Goal: Communication & Community: Participate in discussion

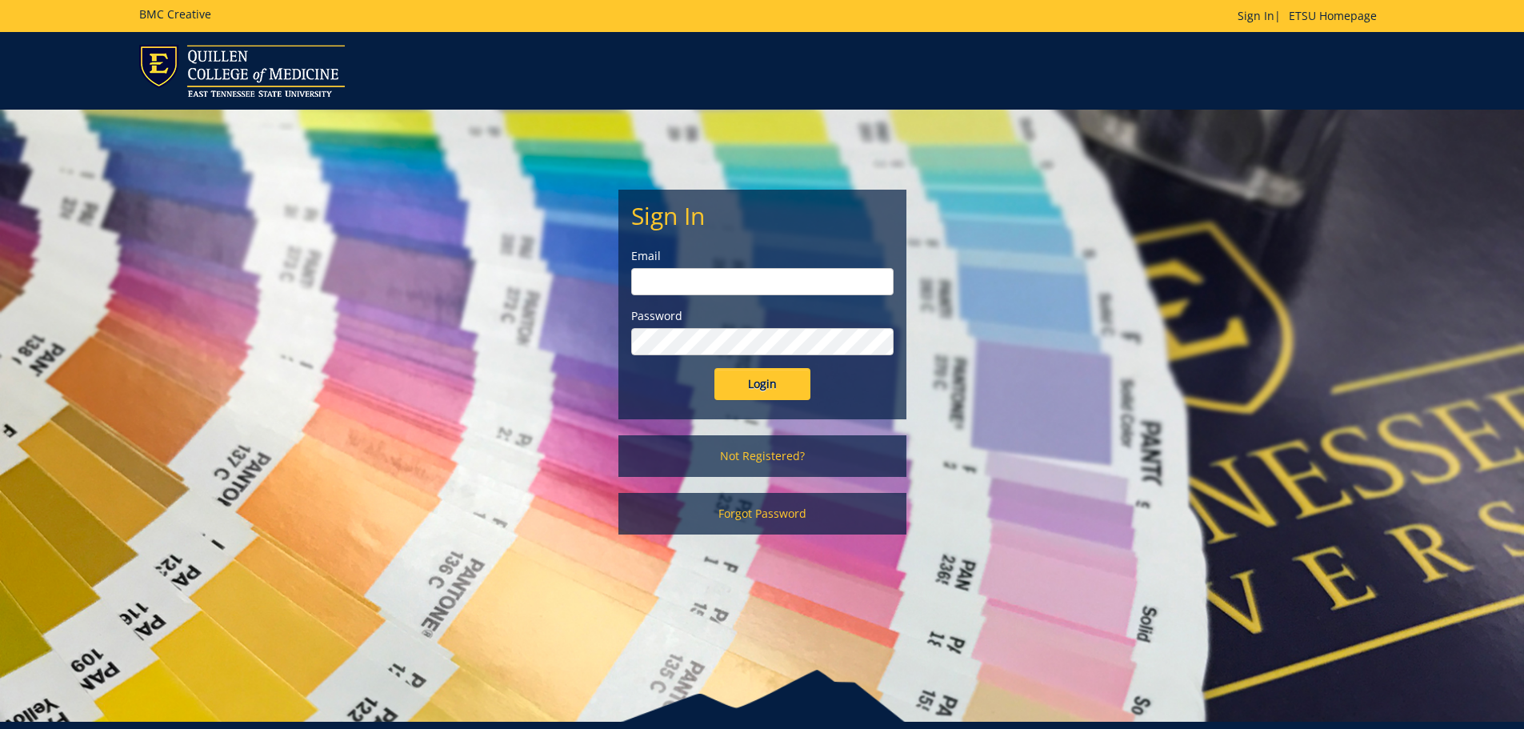
type input "[PERSON_NAME][EMAIL_ADDRESS][DOMAIN_NAME]"
click at [785, 385] on input "Login" at bounding box center [763, 384] width 96 height 32
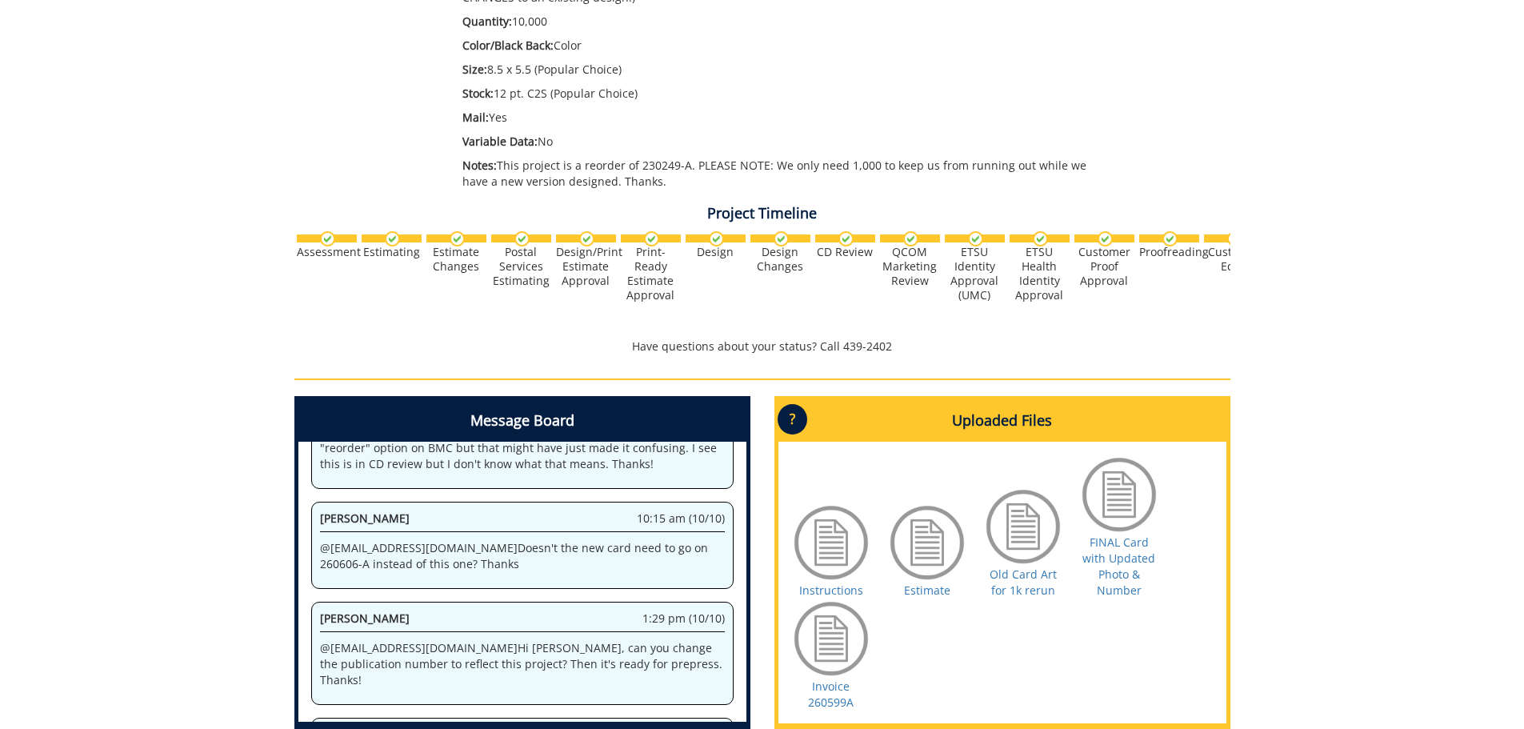
scroll to position [618, 0]
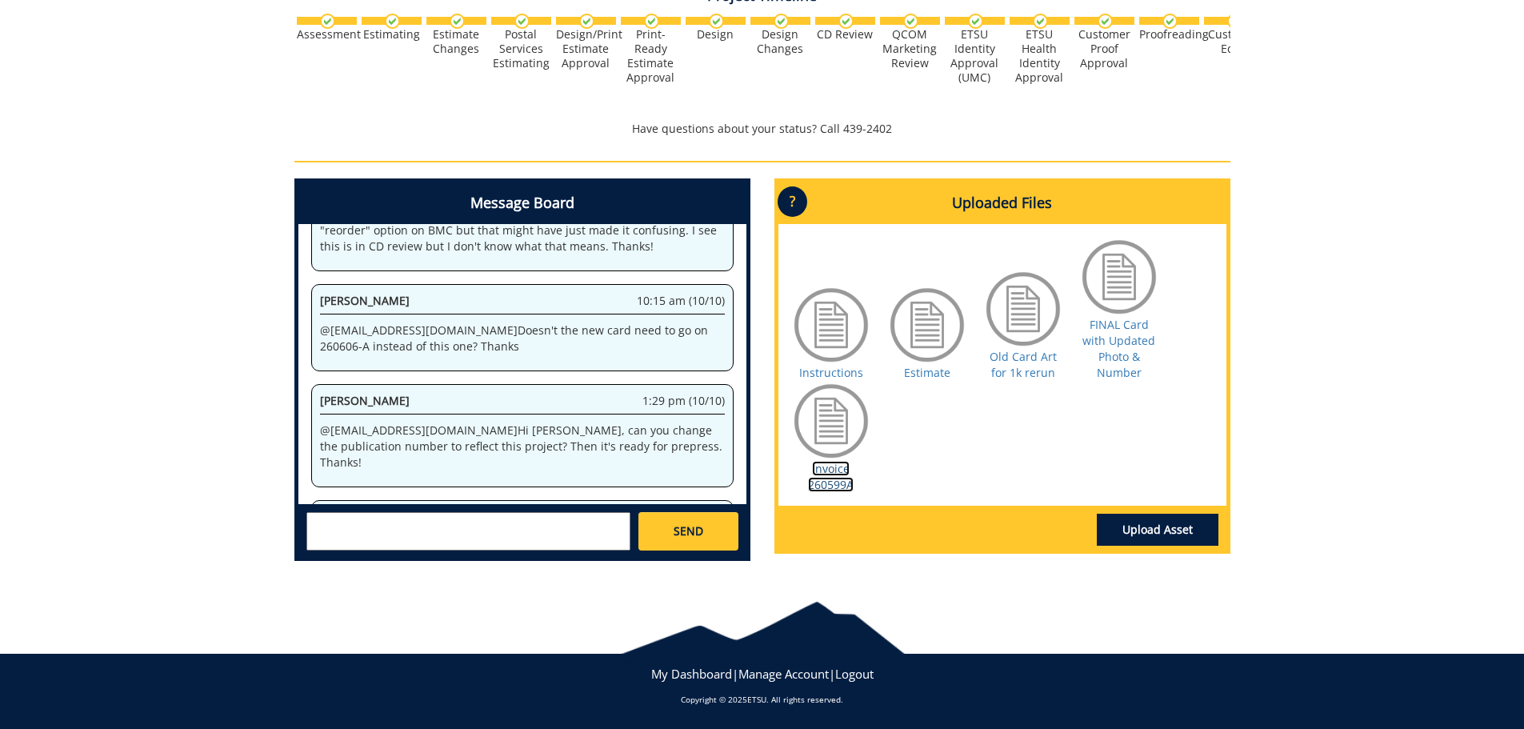
click at [831, 486] on link "Invoice 260599A" at bounding box center [831, 476] width 46 height 31
click at [838, 490] on link "Invoice 260599A" at bounding box center [831, 476] width 46 height 31
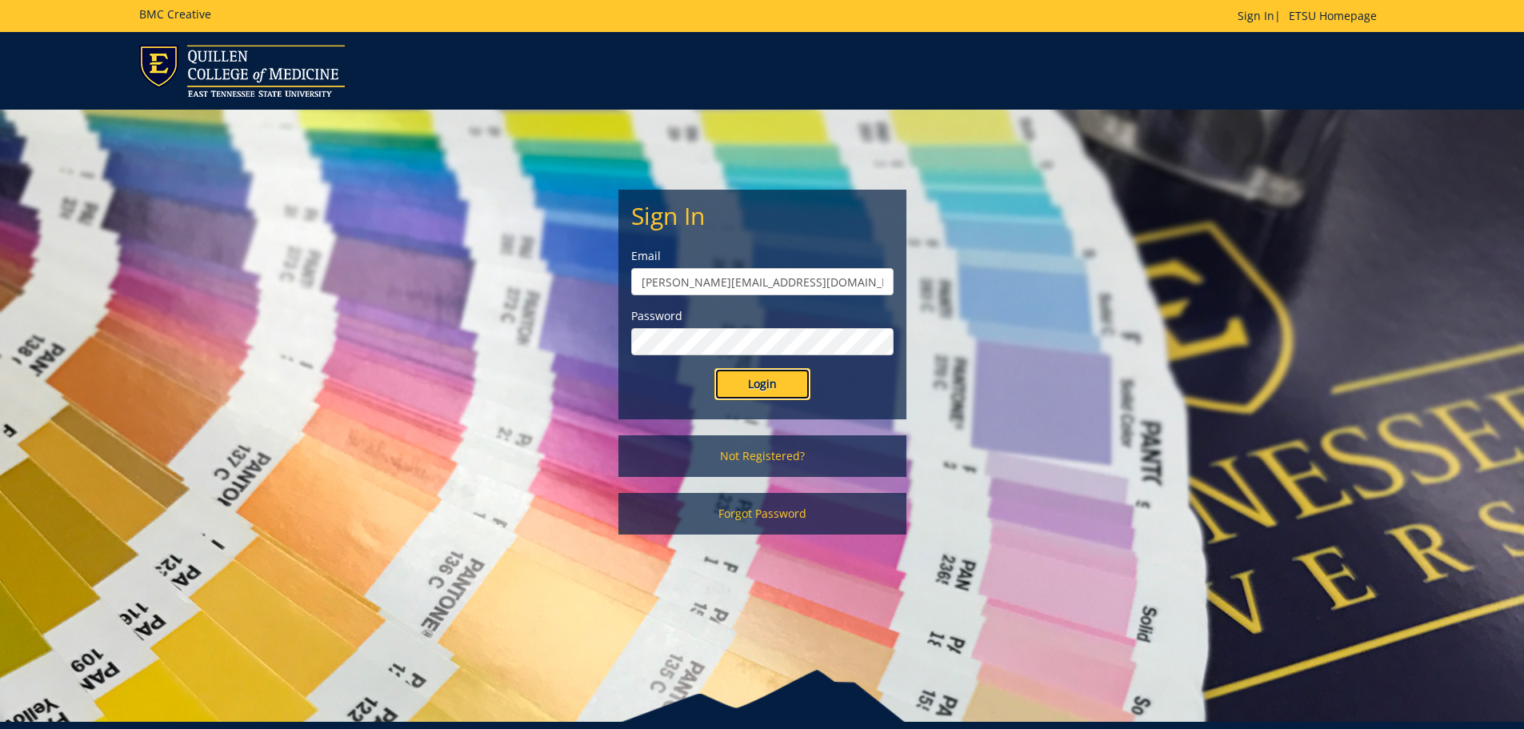
click at [749, 382] on input "Login" at bounding box center [763, 384] width 96 height 32
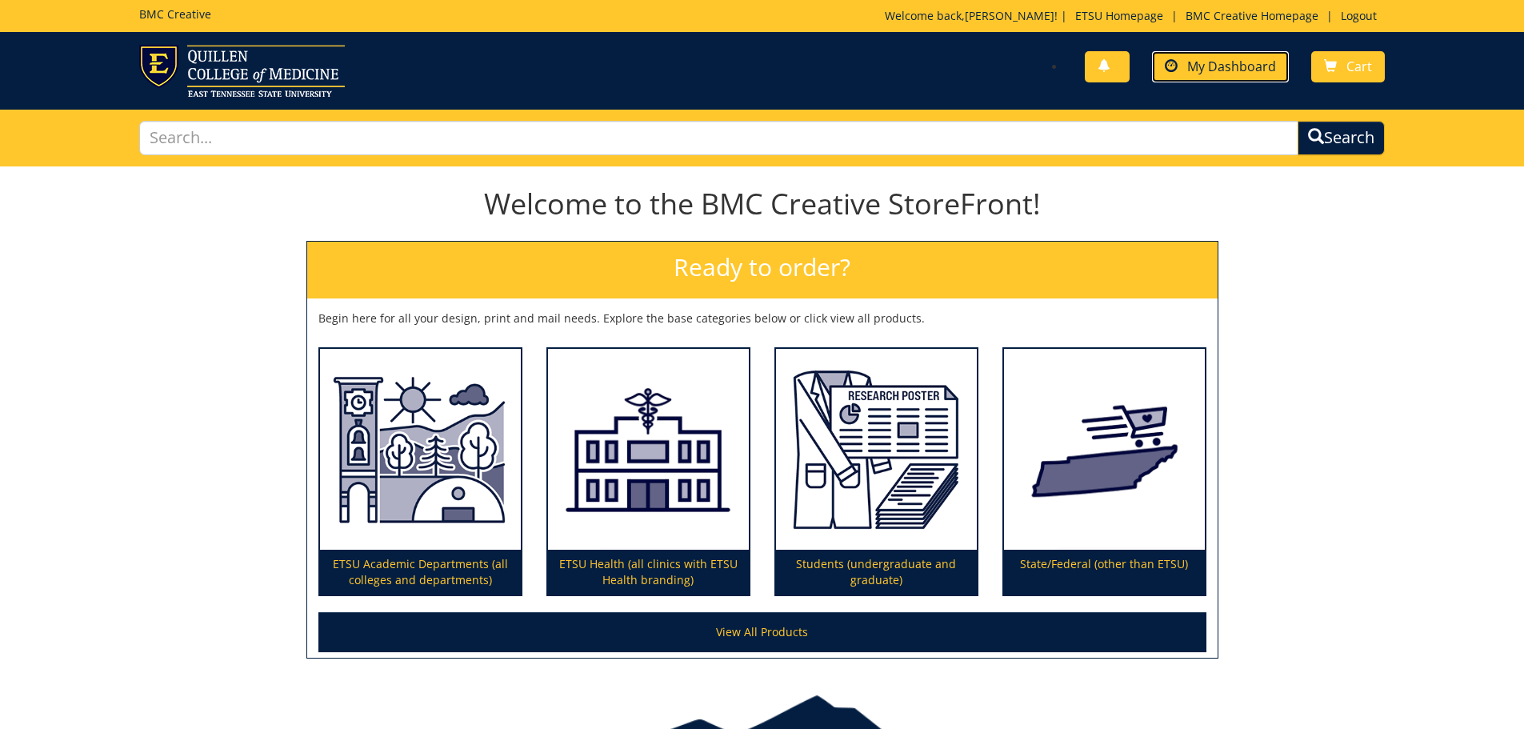
click at [1201, 77] on link "My Dashboard" at bounding box center [1220, 66] width 137 height 31
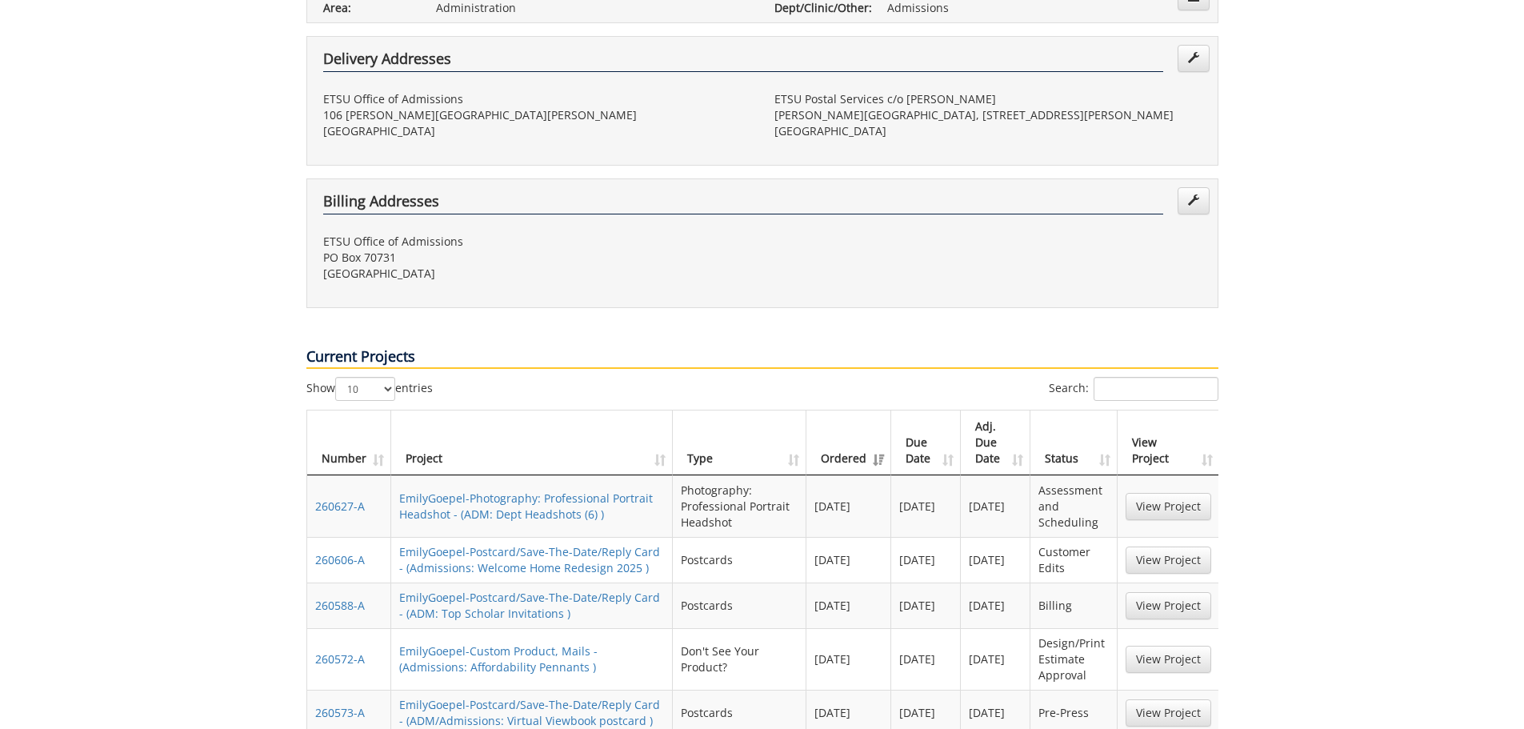
scroll to position [640, 0]
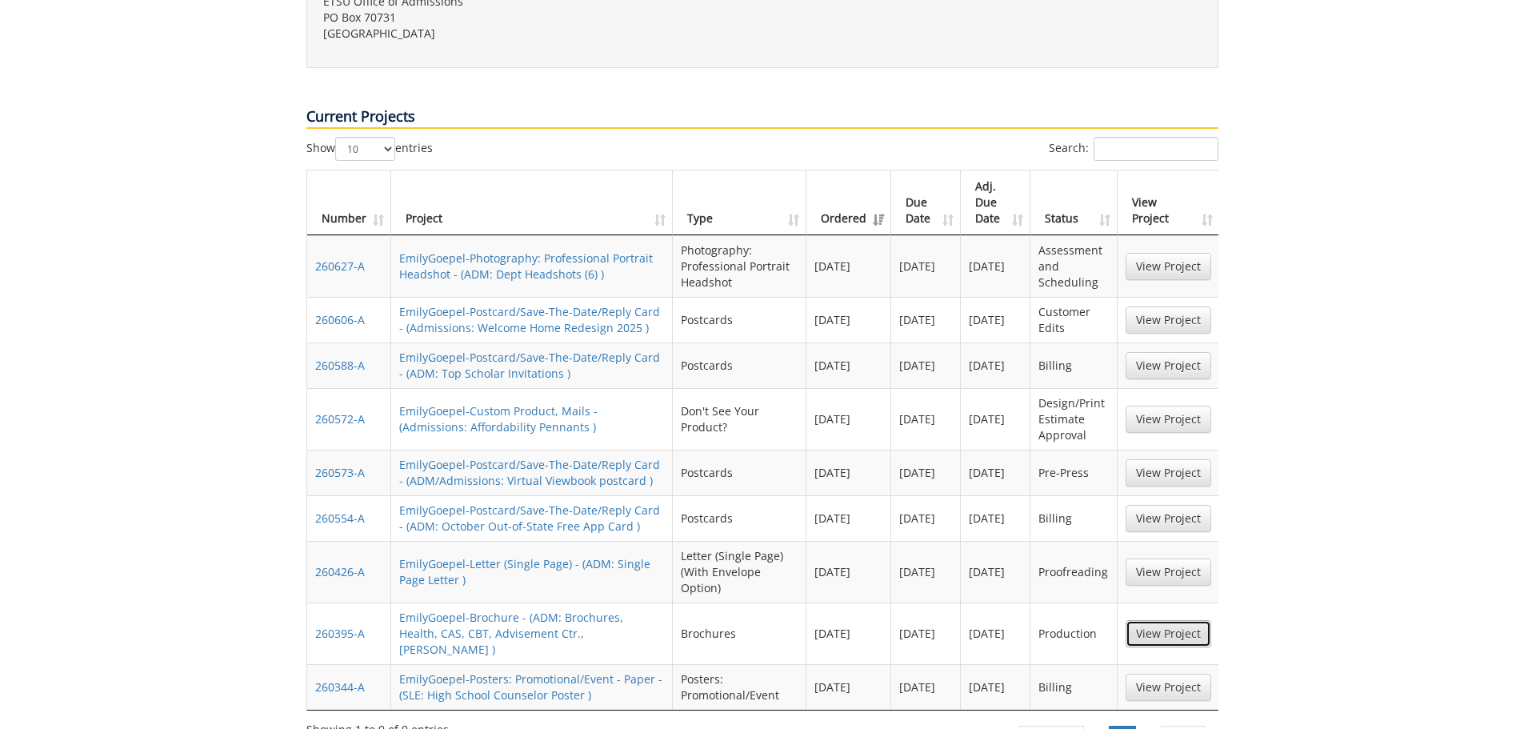
click at [1161, 620] on link "View Project" at bounding box center [1169, 633] width 86 height 27
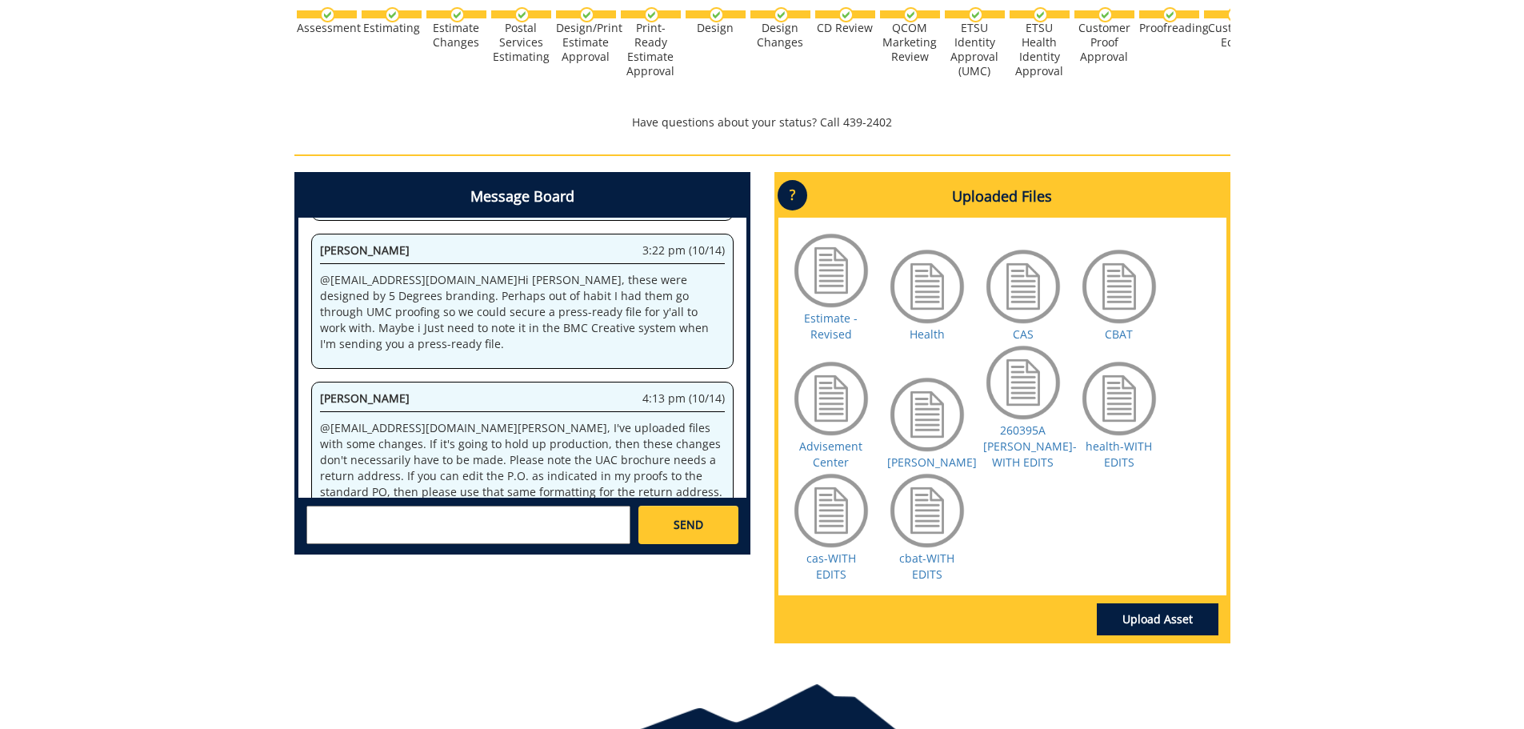
scroll to position [640, 0]
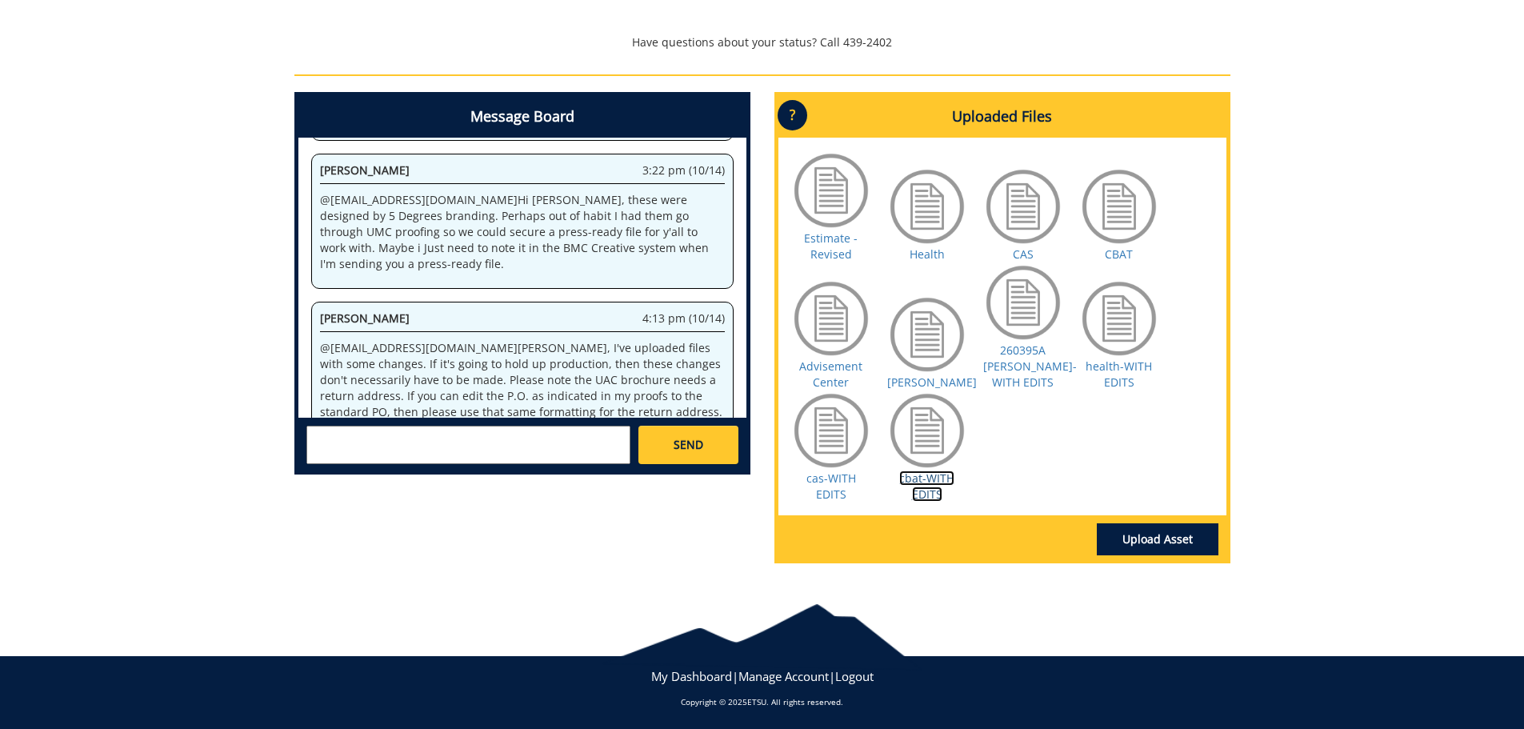
click at [921, 477] on link "cbat-WITH EDITS" at bounding box center [926, 485] width 55 height 31
click at [520, 459] on textarea at bounding box center [468, 445] width 324 height 38
drag, startPoint x: 580, startPoint y: 433, endPoint x: 354, endPoint y: 468, distance: 229.2
click at [354, 468] on div "[PERSON_NAME] [EMAIL_ADDRESS][DOMAIN_NAME] [PERSON_NAME] [EMAIL_ADDRESS][DOMAIN…" at bounding box center [522, 444] width 448 height 53
click at [478, 449] on textarea "@[EMAIL_ADDRESS][DOMAIN_NAME] @[EMAIL_ADDRESS][DOMAIN_NAME] Hi Team, CBAT needs…" at bounding box center [468, 445] width 324 height 38
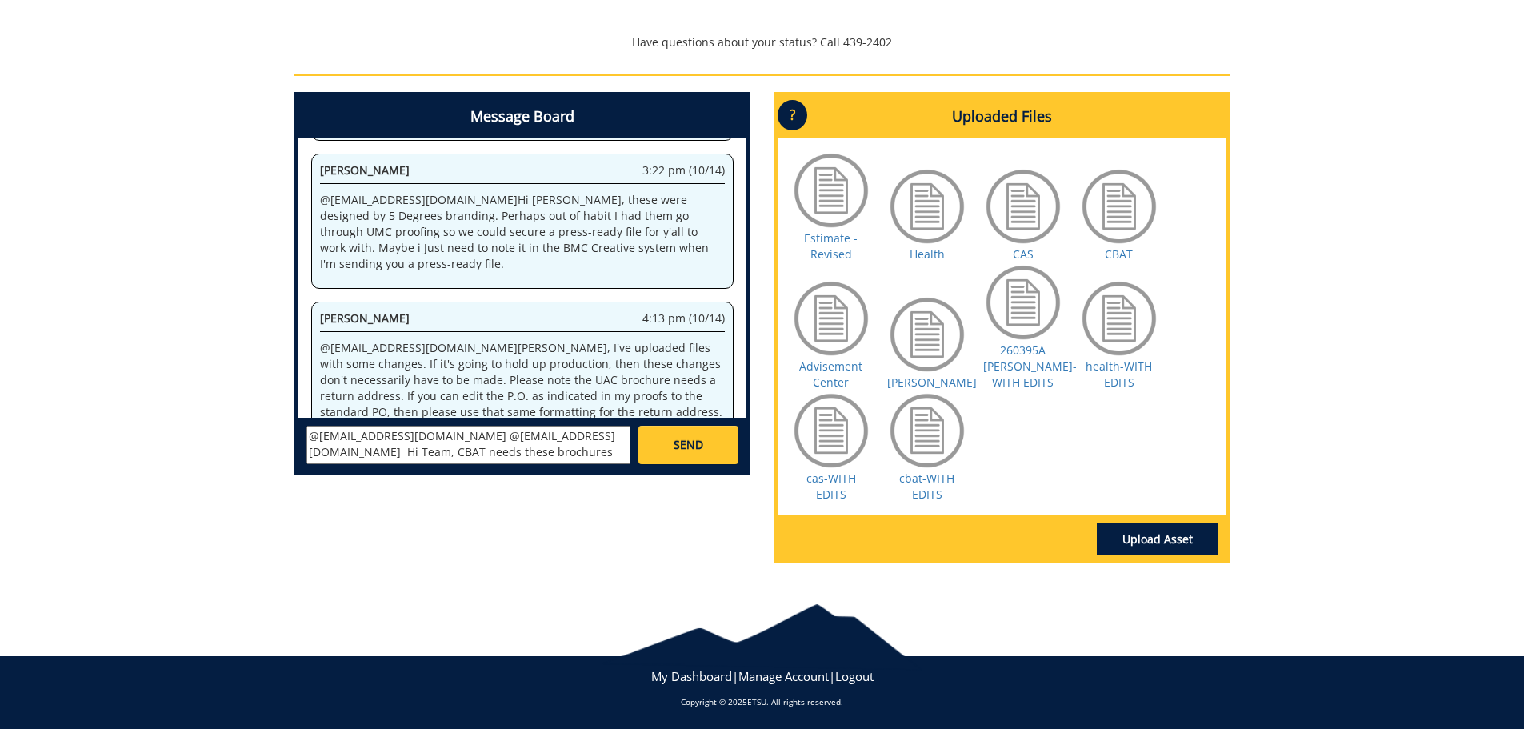
scroll to position [13, 0]
click at [478, 438] on textarea "@[EMAIL_ADDRESS][DOMAIN_NAME] @[EMAIL_ADDRESS][DOMAIN_NAME] Hi Team, CBAT needs…" at bounding box center [468, 445] width 324 height 38
click at [474, 457] on textarea "@[EMAIL_ADDRESS][DOMAIN_NAME] @[EMAIL_ADDRESS][DOMAIN_NAME] Hi Team, CBAT needs…" at bounding box center [468, 445] width 324 height 38
type textarea "@[EMAIL_ADDRESS][DOMAIN_NAME] @[EMAIL_ADDRESS][DOMAIN_NAME] Hi Team, CBAT needs…"
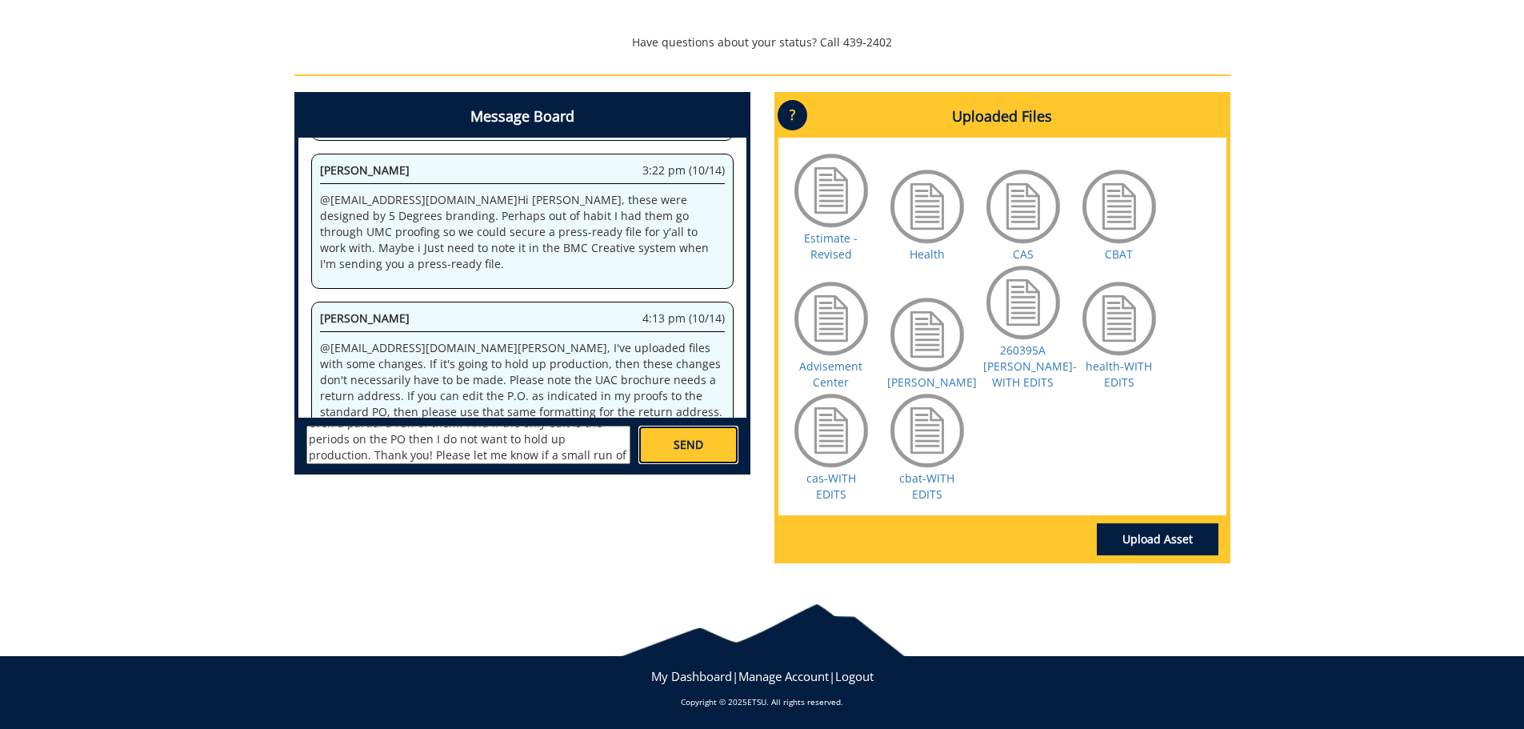
click at [669, 437] on link "SEND" at bounding box center [688, 445] width 99 height 38
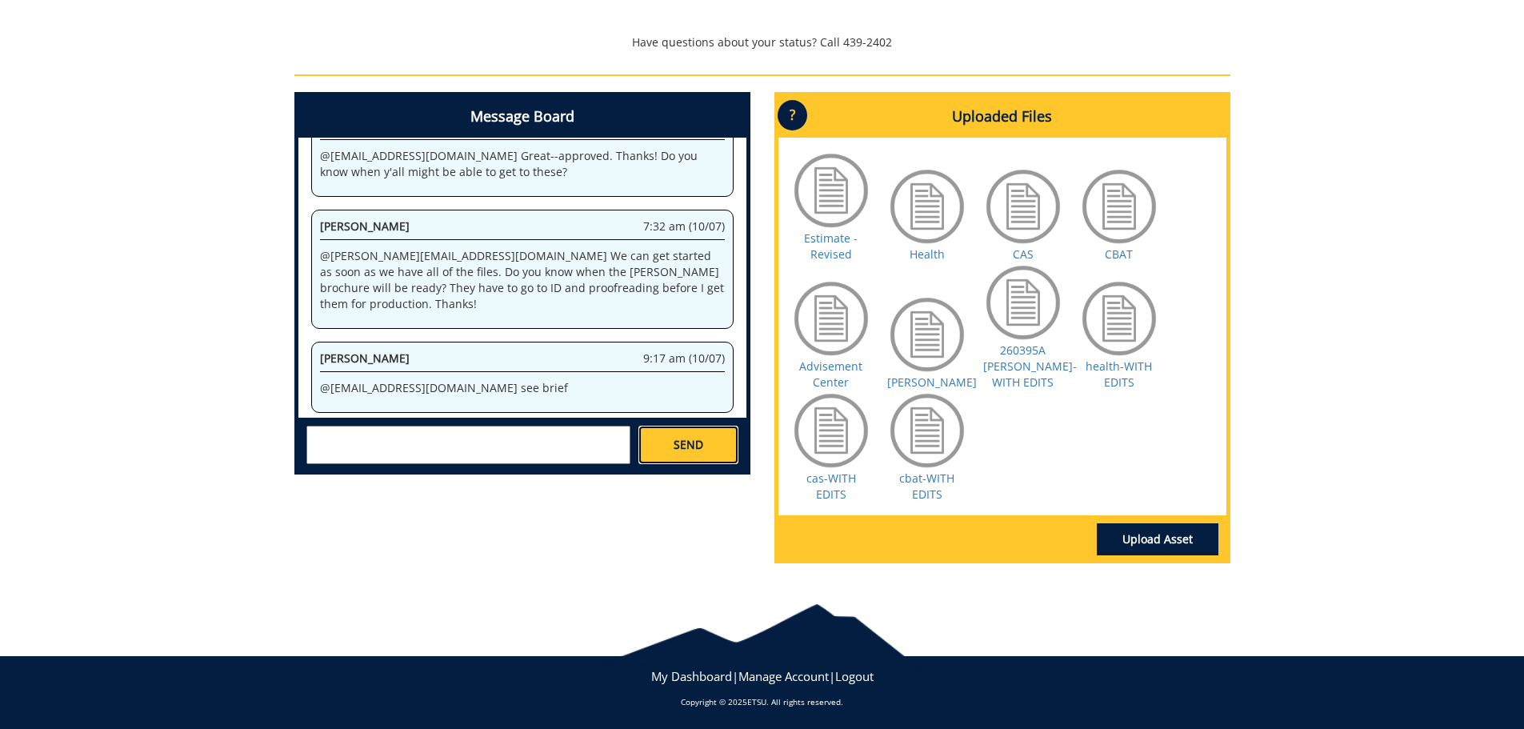
scroll to position [505117, 0]
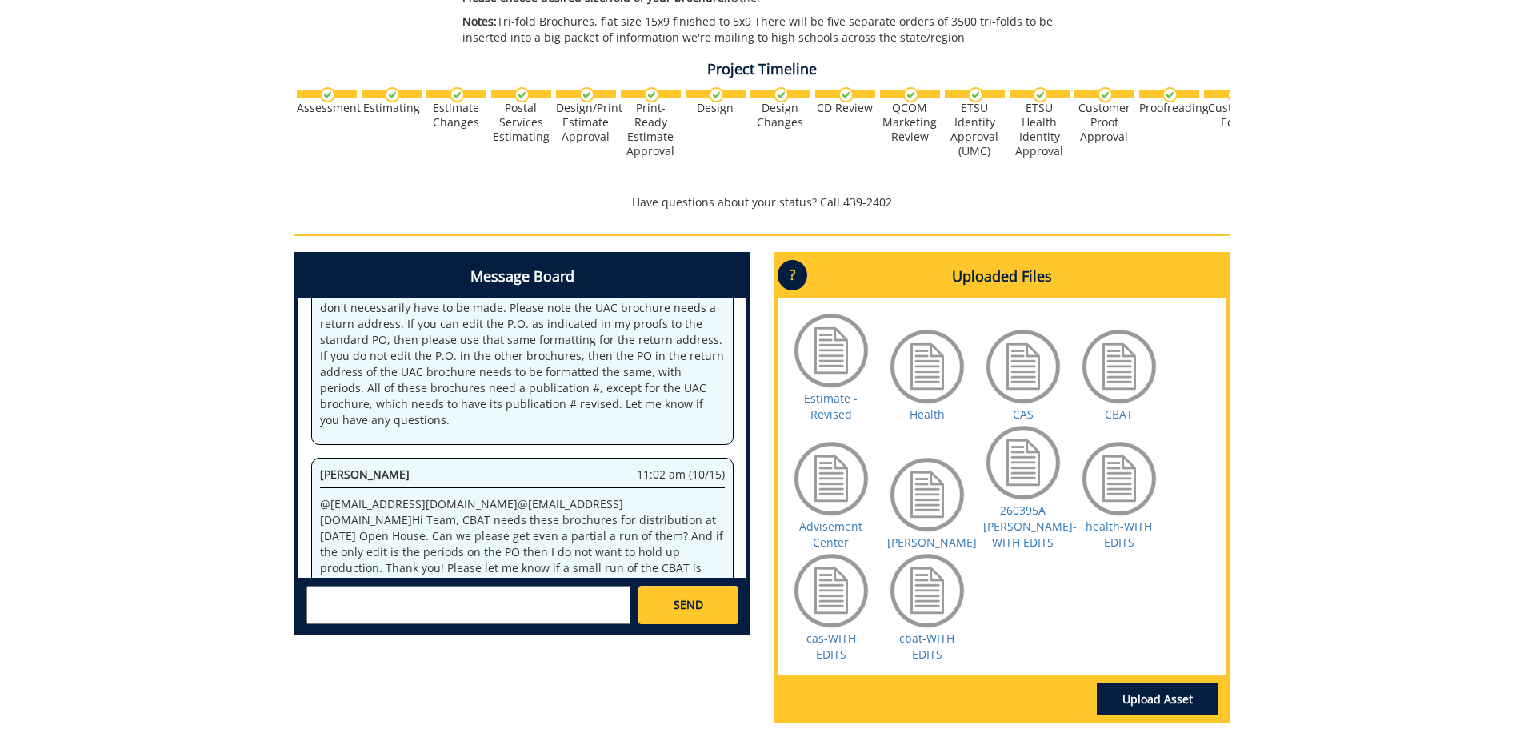
scroll to position [640, 0]
